Goal: Transaction & Acquisition: Purchase product/service

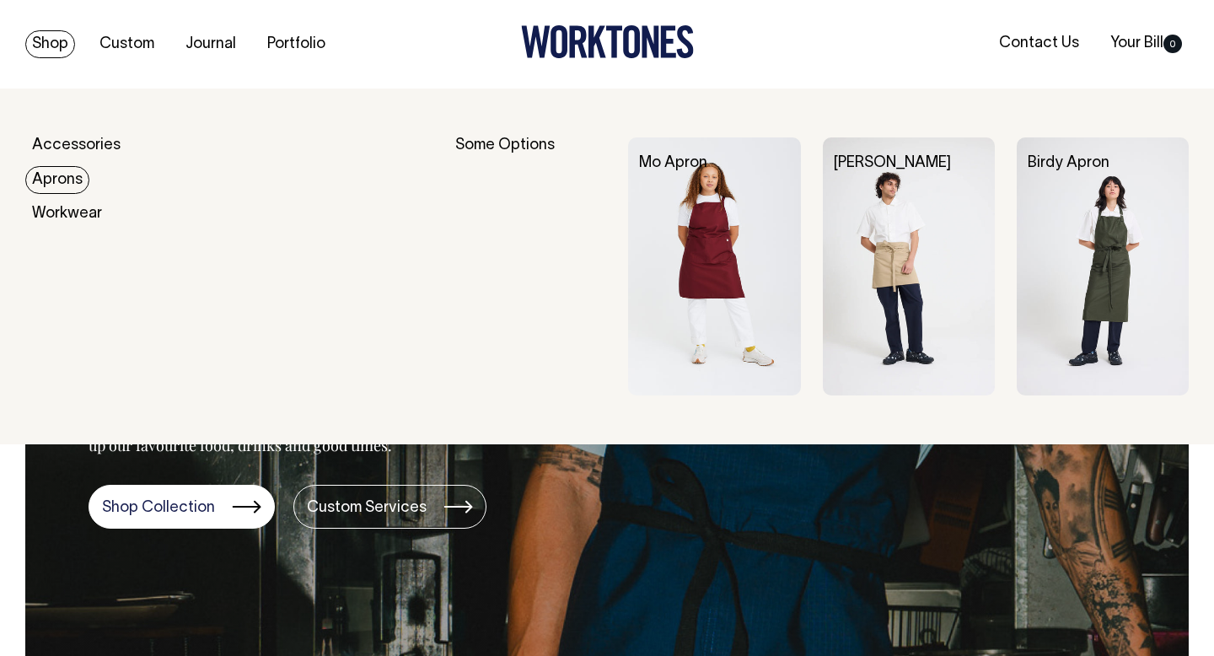
click at [1099, 288] on img at bounding box center [1103, 266] width 172 height 258
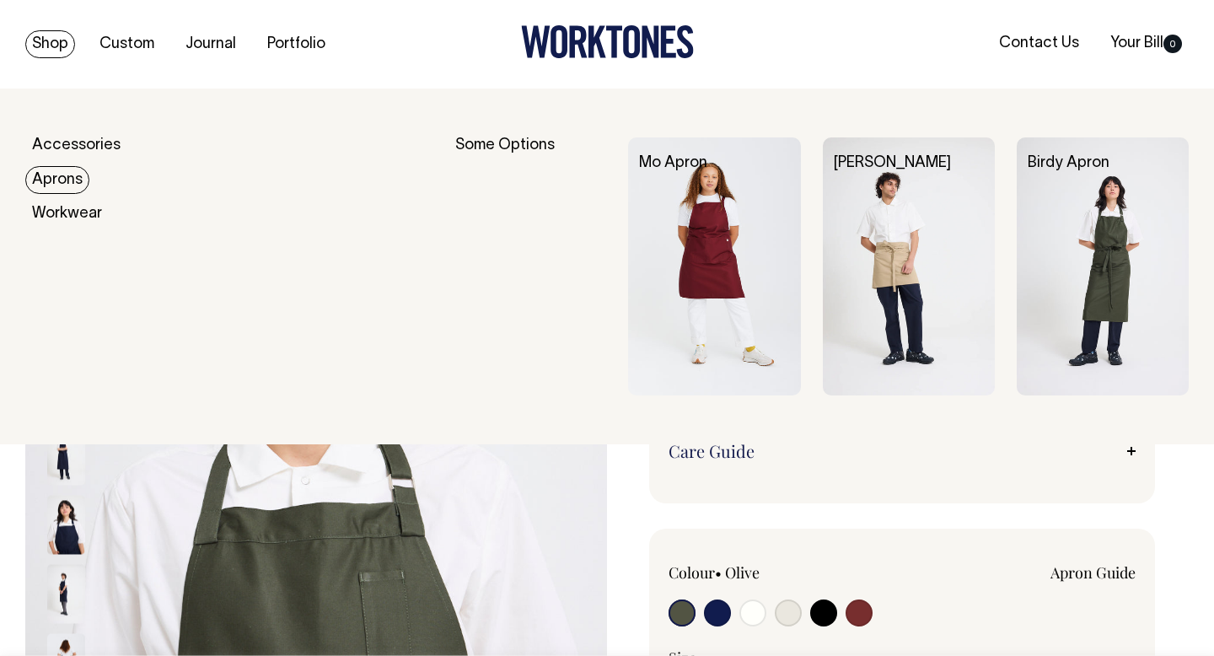
click at [69, 180] on link "Aprons" at bounding box center [57, 180] width 64 height 28
